Goal: Information Seeking & Learning: Understand process/instructions

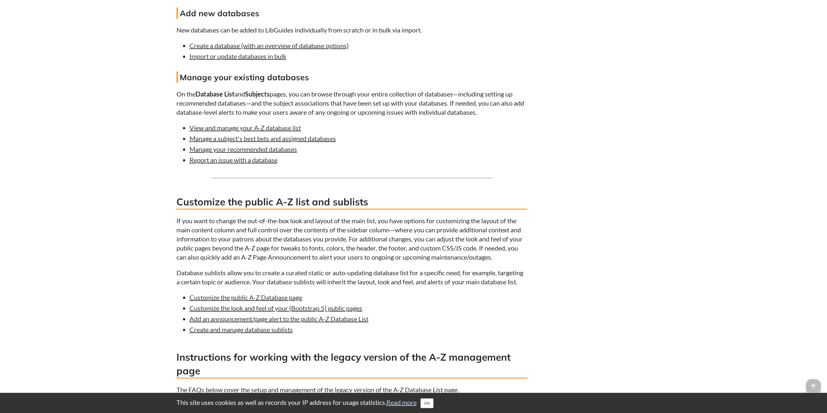
scroll to position [1625, 0]
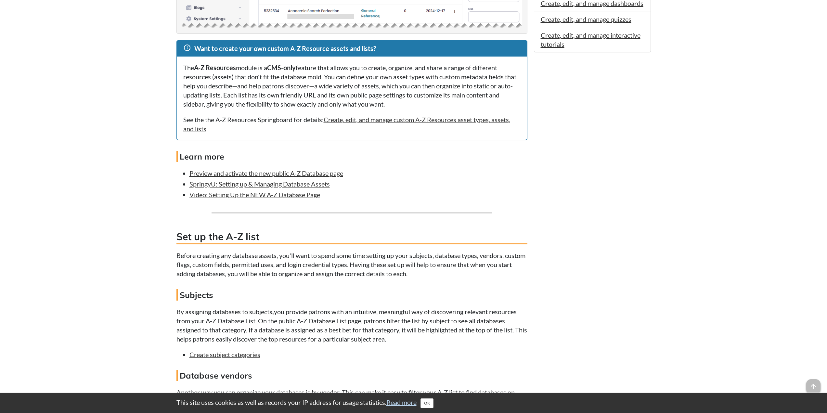
scroll to position [520, 0]
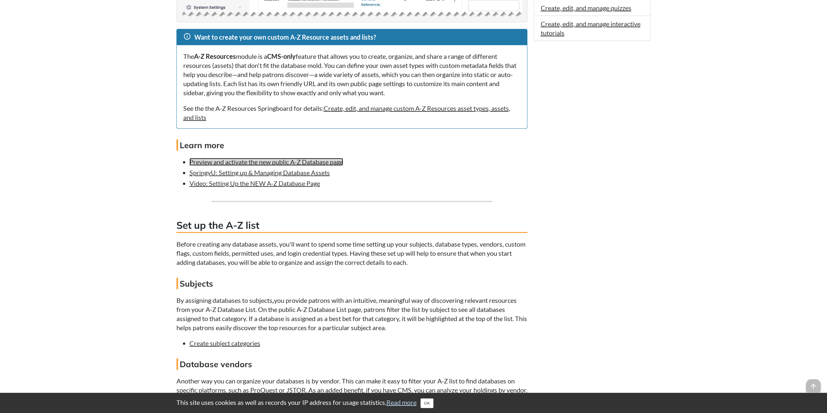
click at [301, 162] on link "Preview and activate the new public A-Z Database page" at bounding box center [267, 162] width 154 height 8
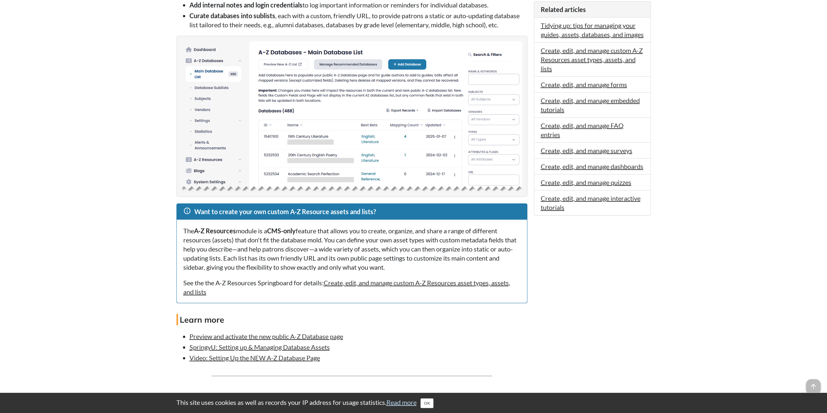
scroll to position [358, 0]
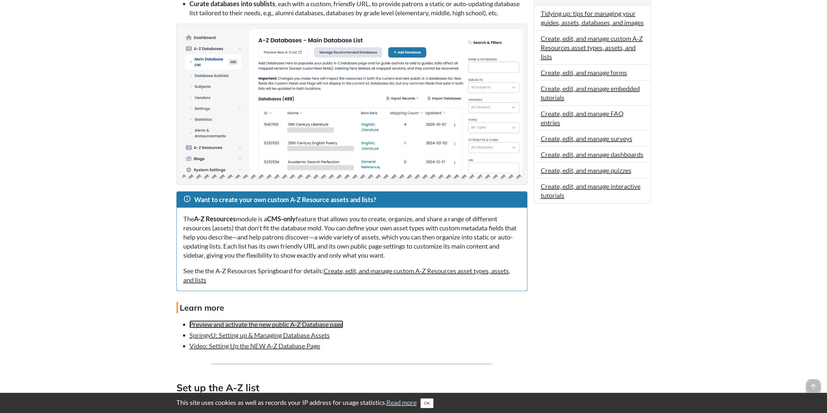
click at [290, 324] on link "Preview and activate the new public A-Z Database page" at bounding box center [267, 324] width 154 height 8
